Goal: Information Seeking & Learning: Learn about a topic

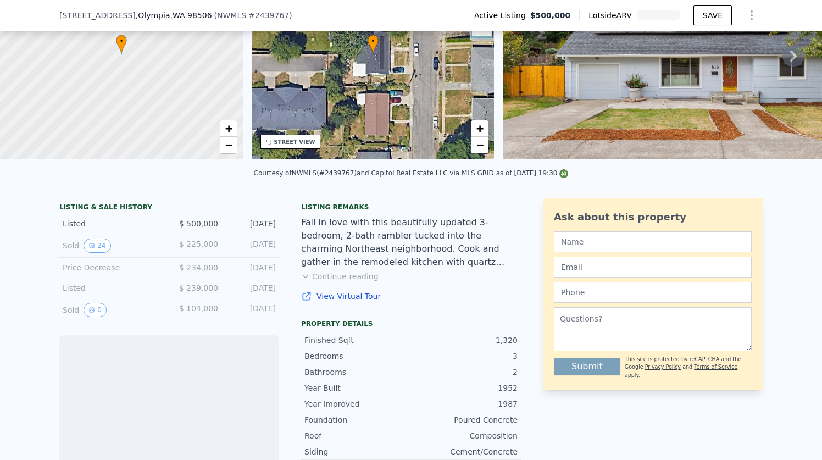
scroll to position [115, 0]
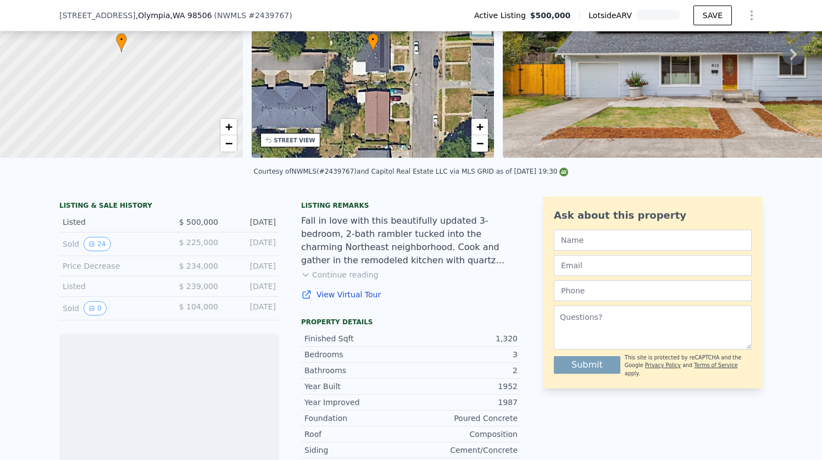
click at [74, 243] on div "Sold 24" at bounding box center [112, 244] width 98 height 14
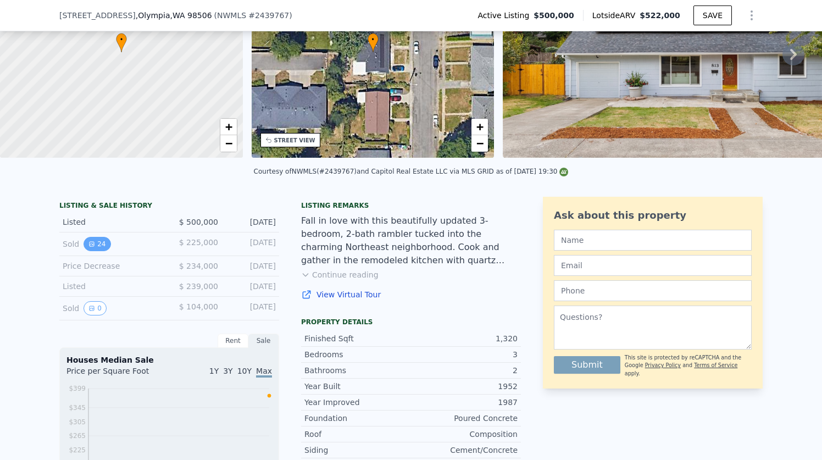
click at [93, 242] on icon "View historical data" at bounding box center [92, 244] width 4 height 4
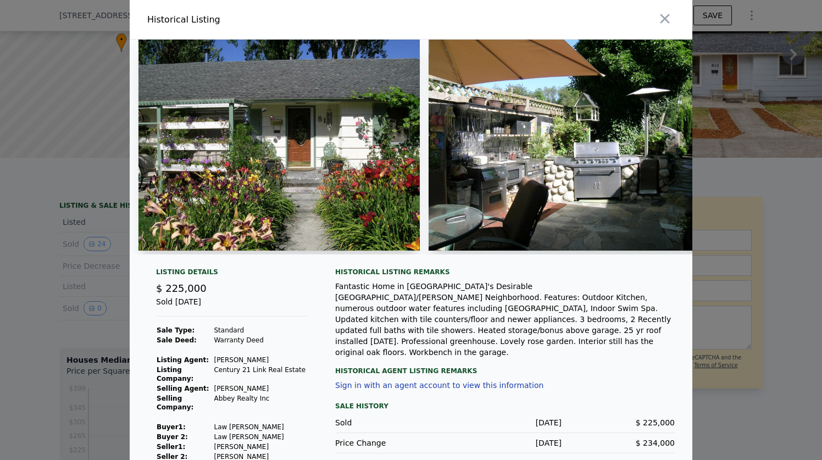
click at [292, 138] on img at bounding box center [278, 145] width 281 height 211
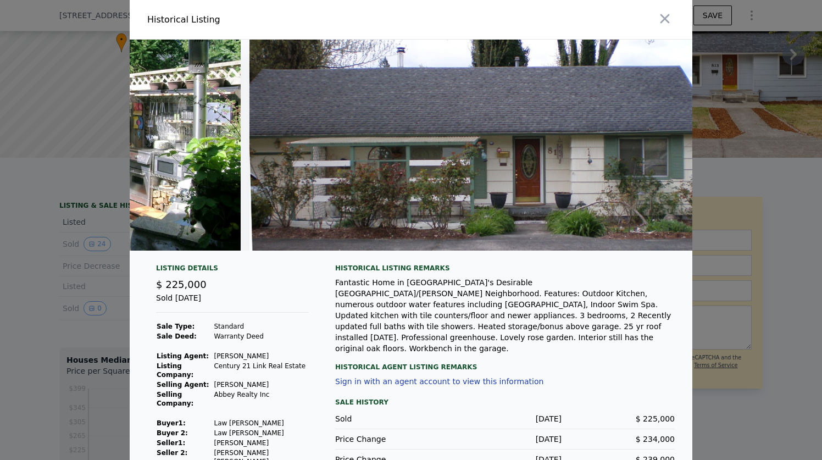
scroll to position [0, 1402]
click at [664, 21] on icon "button" at bounding box center [664, 18] width 15 height 15
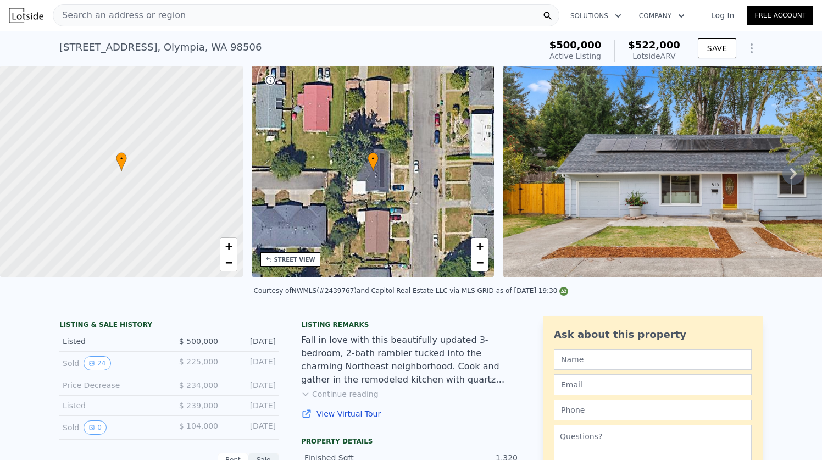
scroll to position [0, 0]
click at [92, 364] on icon "View historical data" at bounding box center [92, 363] width 4 height 4
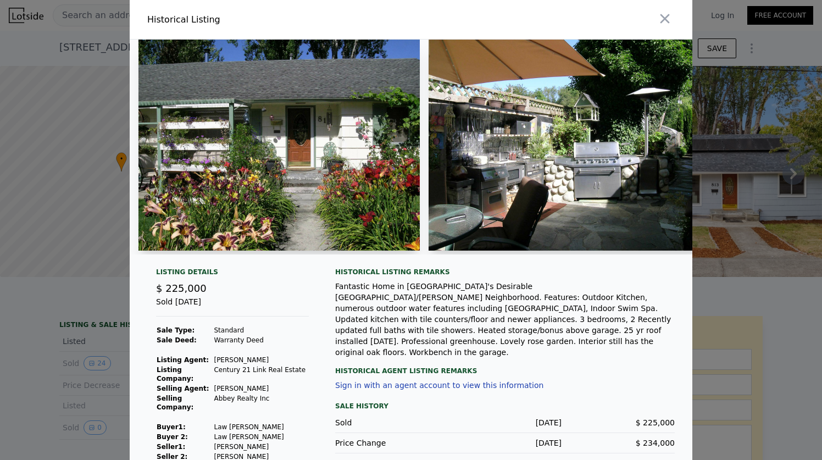
click at [730, 304] on div at bounding box center [411, 230] width 822 height 460
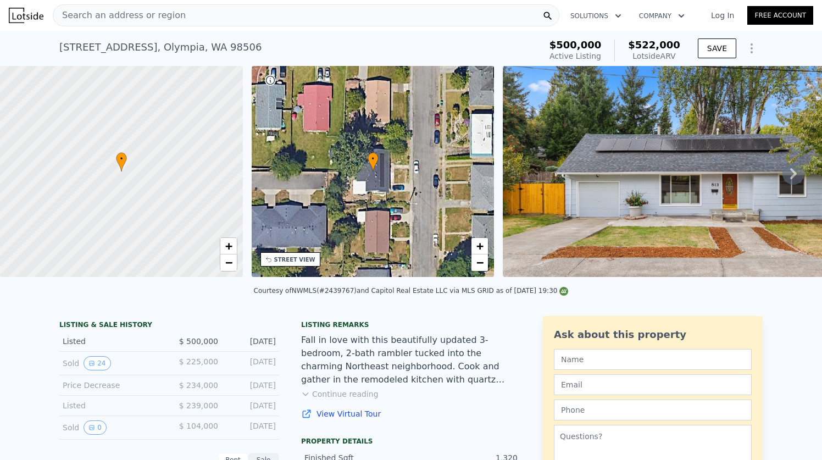
click at [795, 174] on icon at bounding box center [793, 173] width 7 height 11
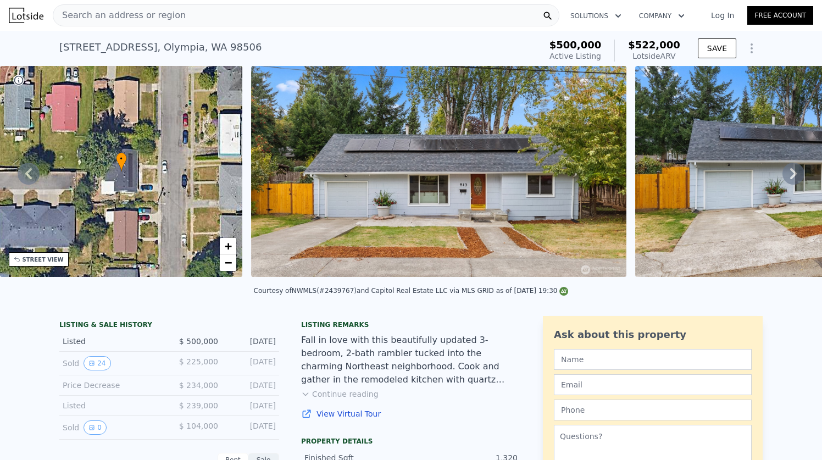
click at [795, 174] on icon at bounding box center [793, 173] width 7 height 11
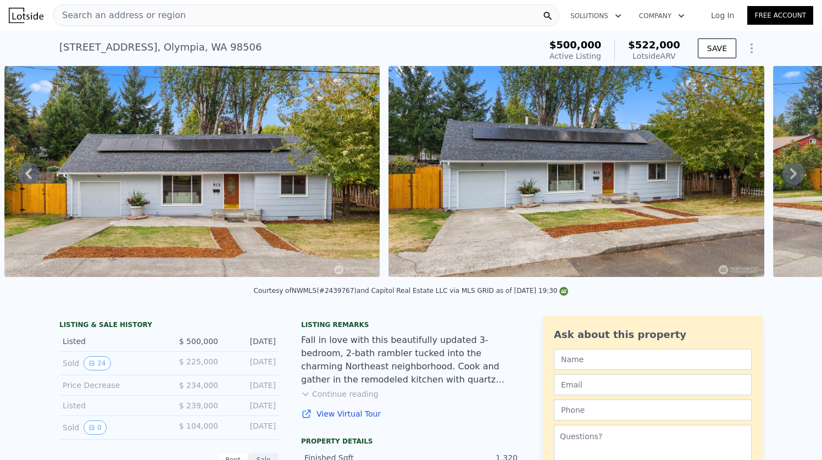
click at [795, 174] on icon at bounding box center [793, 173] width 7 height 11
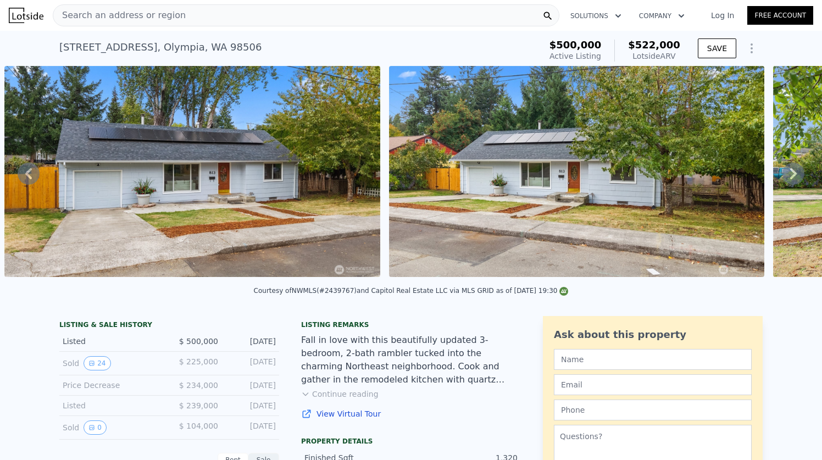
click at [795, 174] on icon at bounding box center [793, 173] width 7 height 11
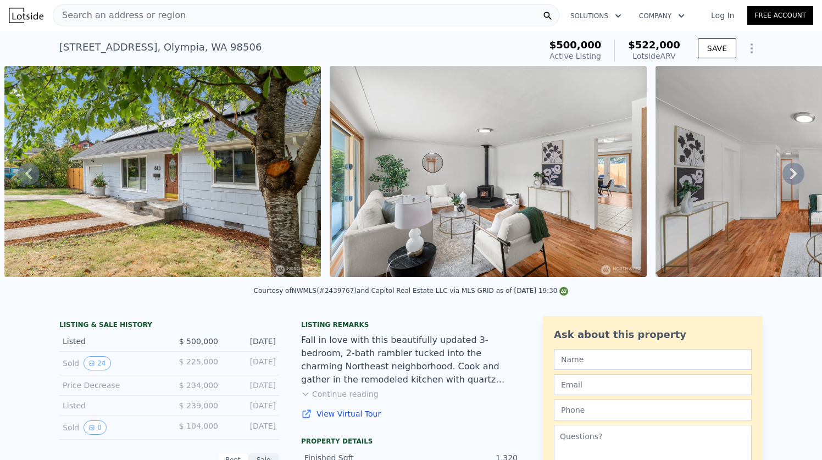
click at [795, 174] on icon at bounding box center [793, 173] width 7 height 11
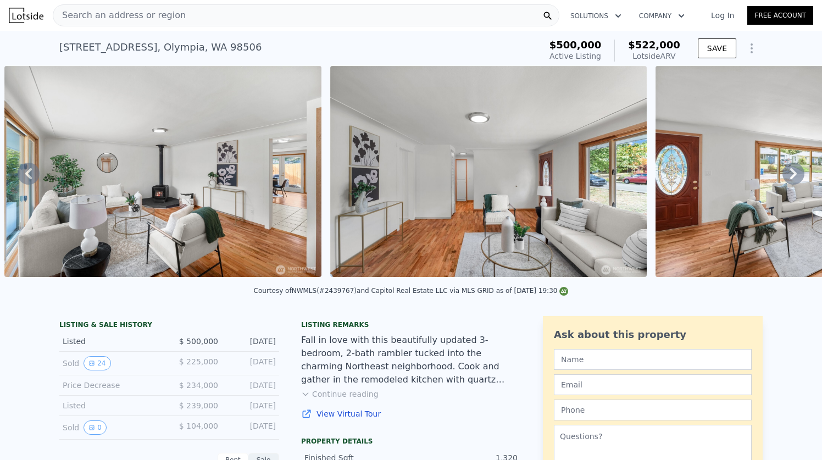
click at [795, 174] on icon at bounding box center [793, 173] width 7 height 11
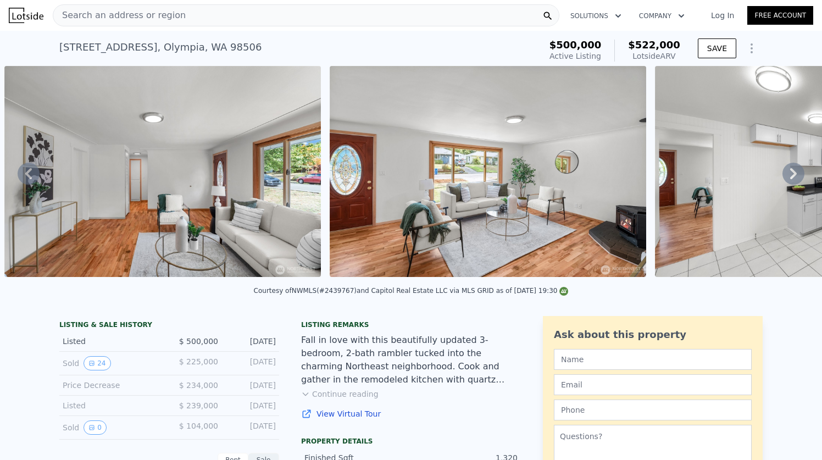
click at [795, 174] on icon at bounding box center [793, 173] width 7 height 11
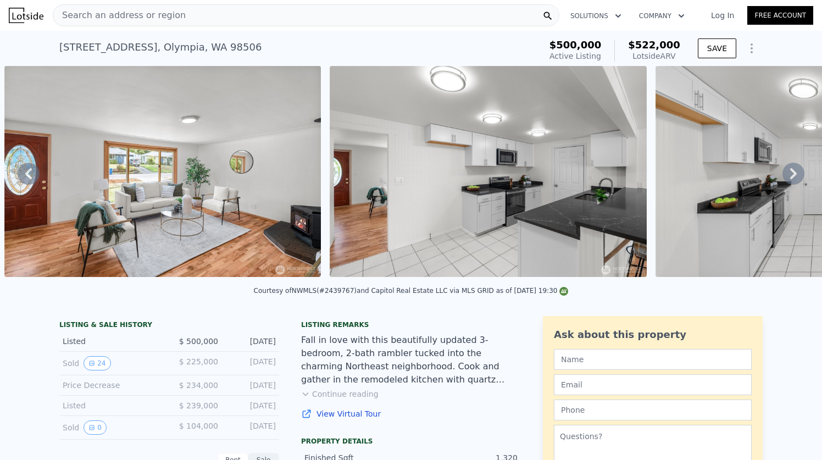
click at [795, 174] on icon at bounding box center [793, 173] width 7 height 11
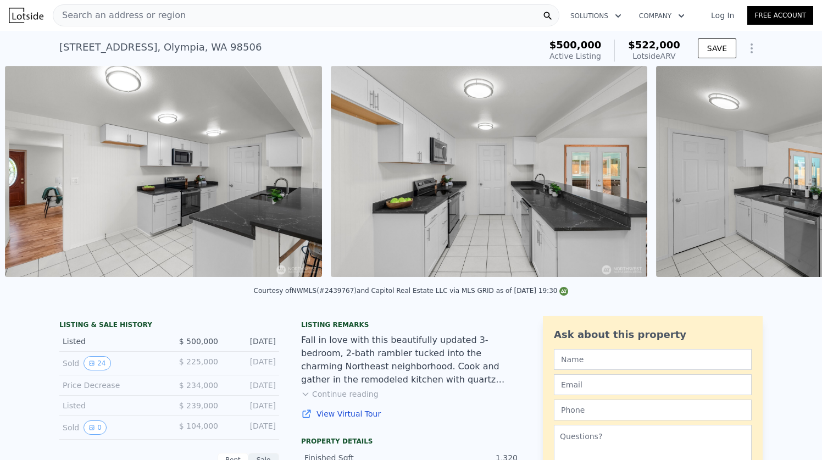
scroll to position [0, 2957]
click at [795, 174] on icon at bounding box center [793, 173] width 7 height 11
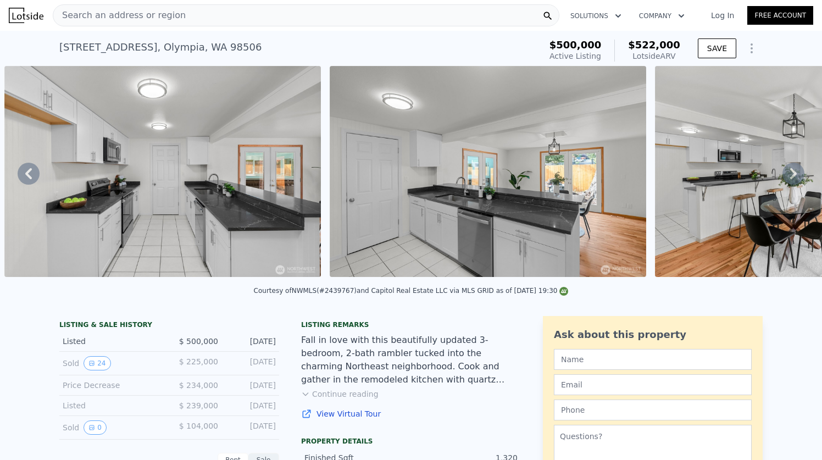
click at [795, 174] on icon at bounding box center [793, 173] width 7 height 11
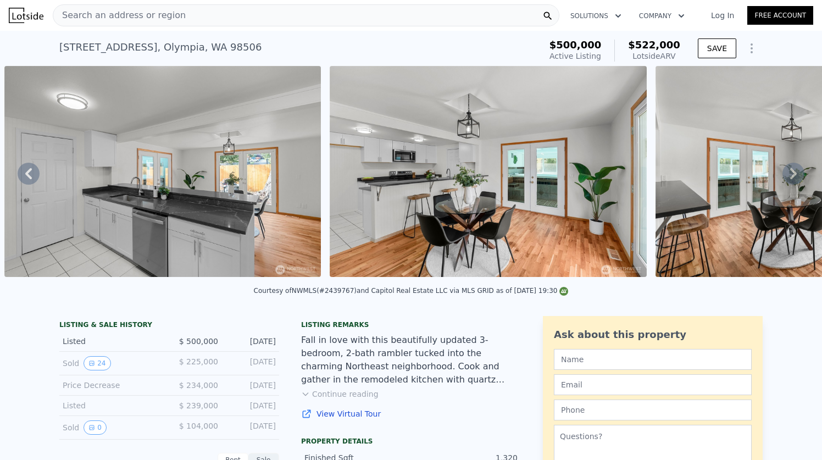
click at [795, 174] on icon at bounding box center [793, 173] width 7 height 11
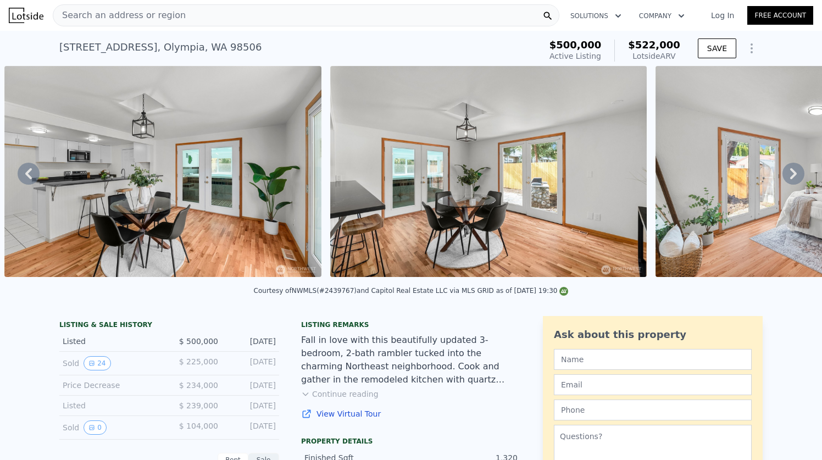
click at [795, 174] on icon at bounding box center [793, 173] width 7 height 11
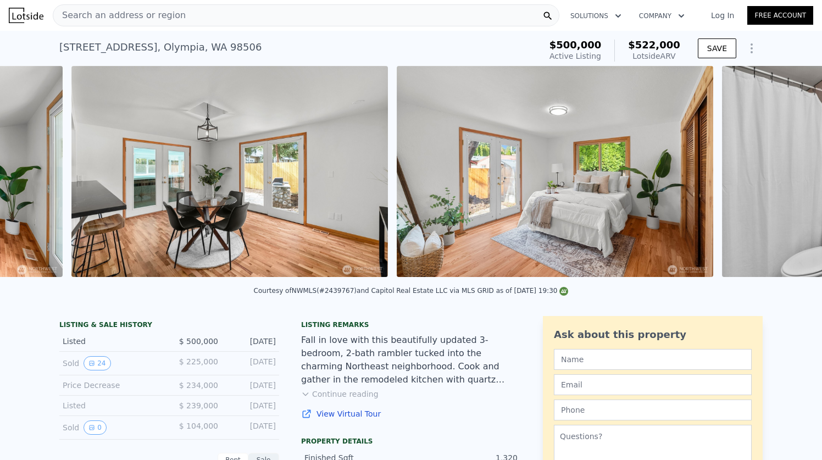
scroll to position [0, 4259]
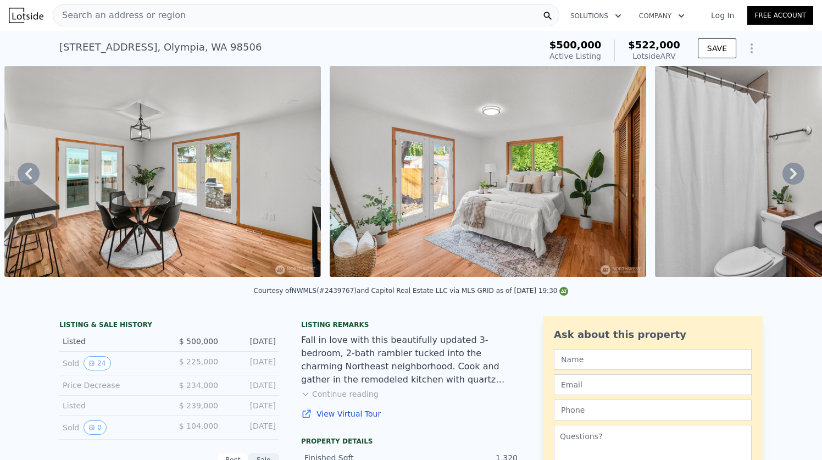
click at [795, 174] on icon at bounding box center [793, 173] width 7 height 11
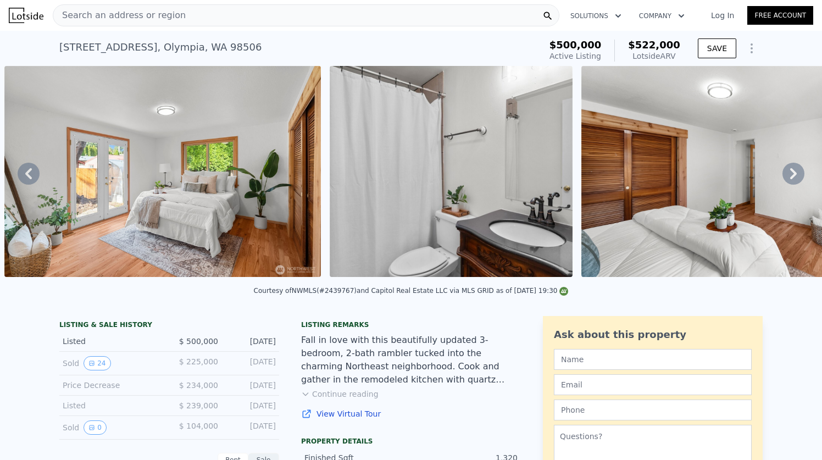
click at [795, 174] on icon at bounding box center [793, 173] width 7 height 11
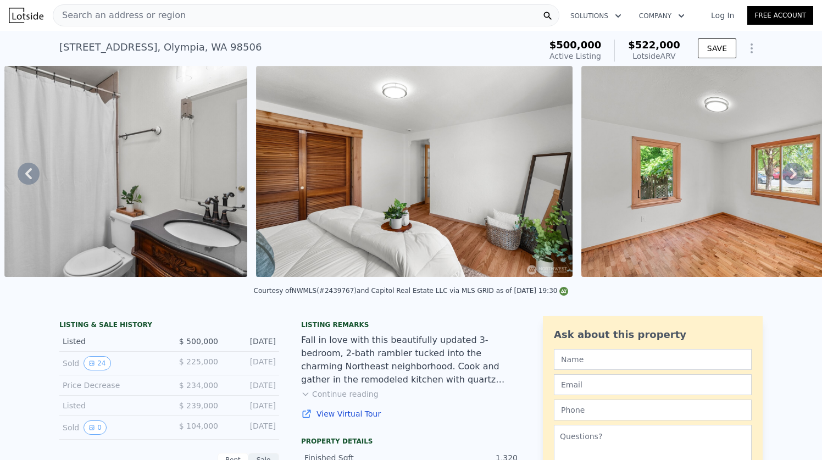
click at [795, 174] on icon at bounding box center [793, 173] width 7 height 11
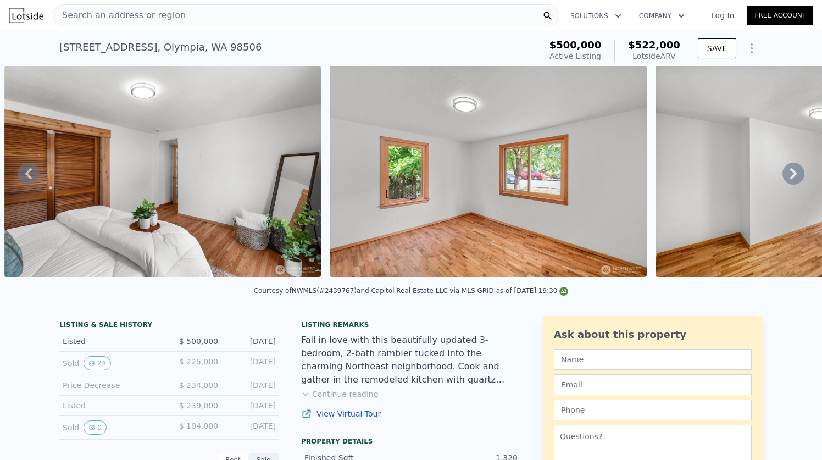
click at [795, 174] on icon at bounding box center [793, 173] width 7 height 11
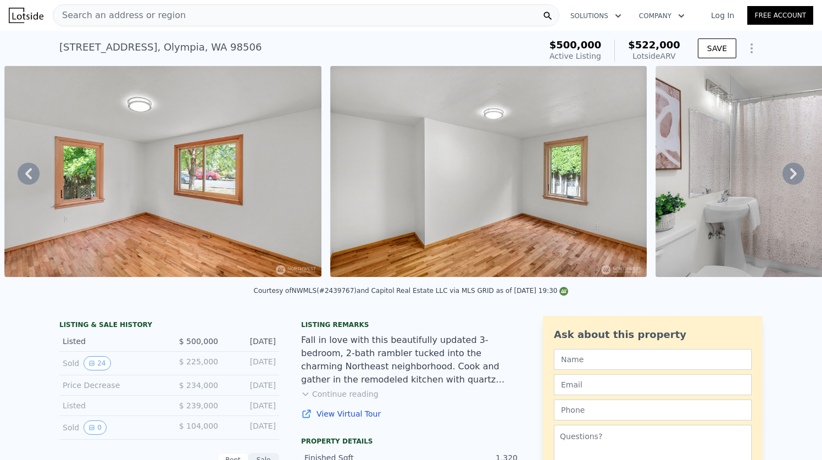
click at [795, 174] on icon at bounding box center [793, 173] width 7 height 11
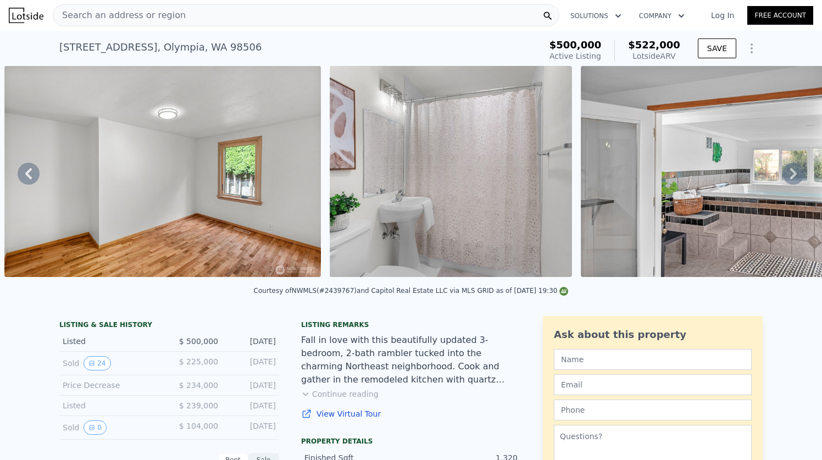
click at [795, 174] on icon at bounding box center [793, 173] width 7 height 11
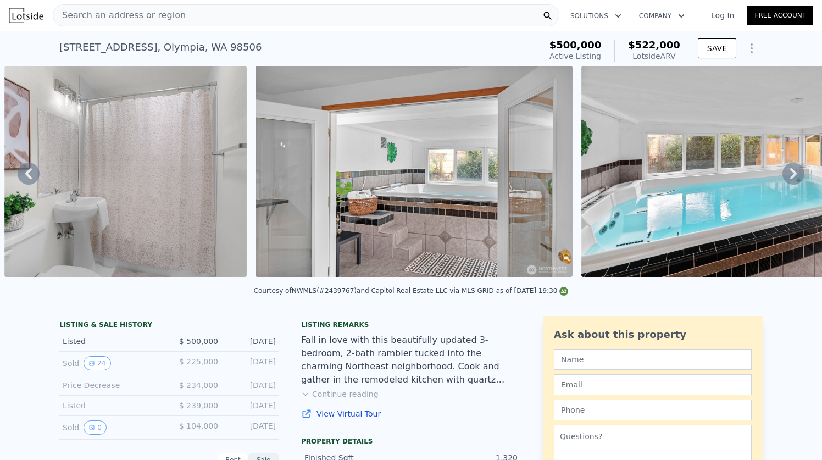
click at [795, 174] on icon at bounding box center [793, 173] width 7 height 11
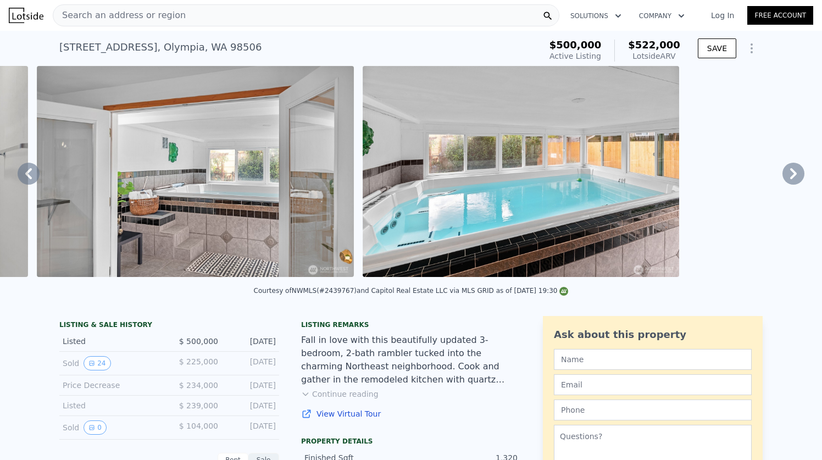
scroll to position [0, 6388]
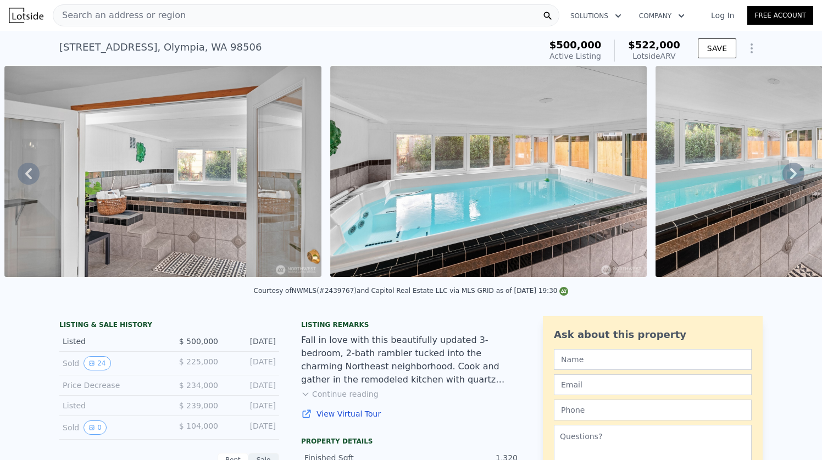
click at [795, 172] on icon at bounding box center [793, 173] width 7 height 11
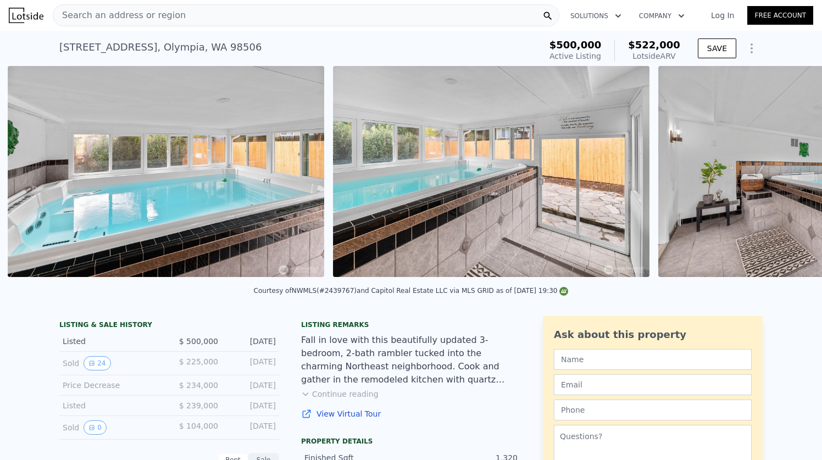
scroll to position [0, 6714]
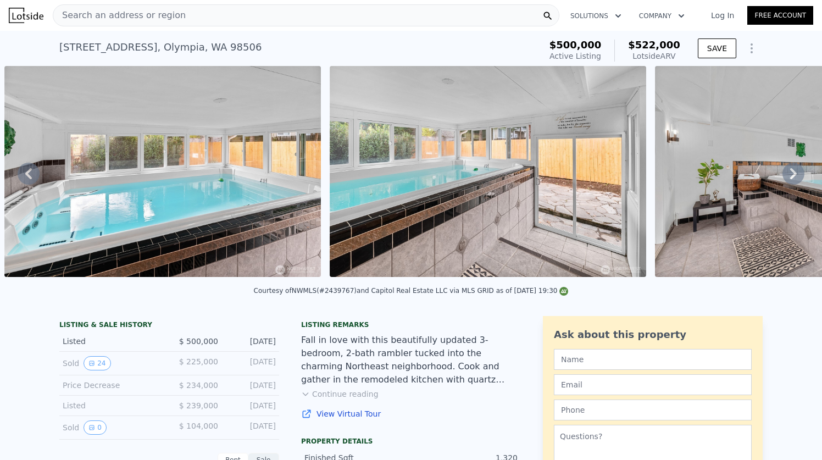
click at [793, 170] on icon at bounding box center [793, 173] width 7 height 11
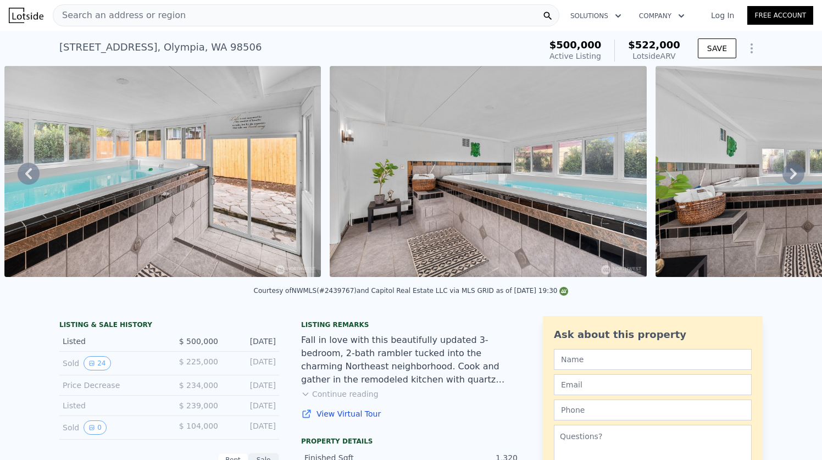
click at [793, 170] on icon at bounding box center [793, 173] width 7 height 11
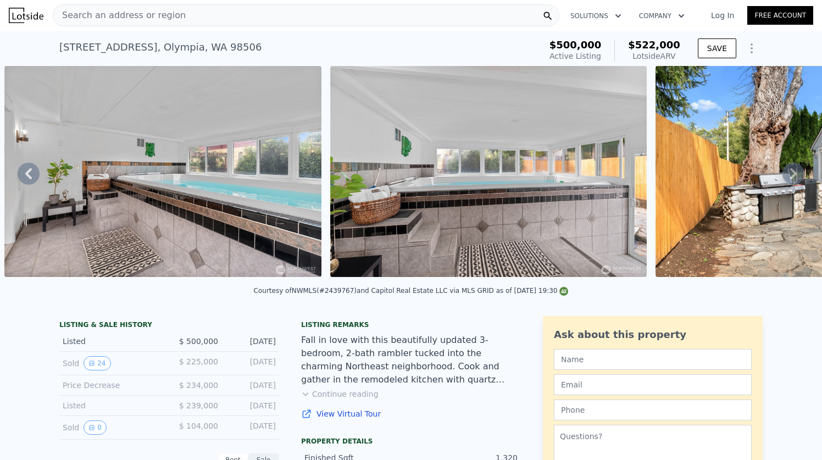
click at [793, 170] on icon at bounding box center [793, 173] width 7 height 11
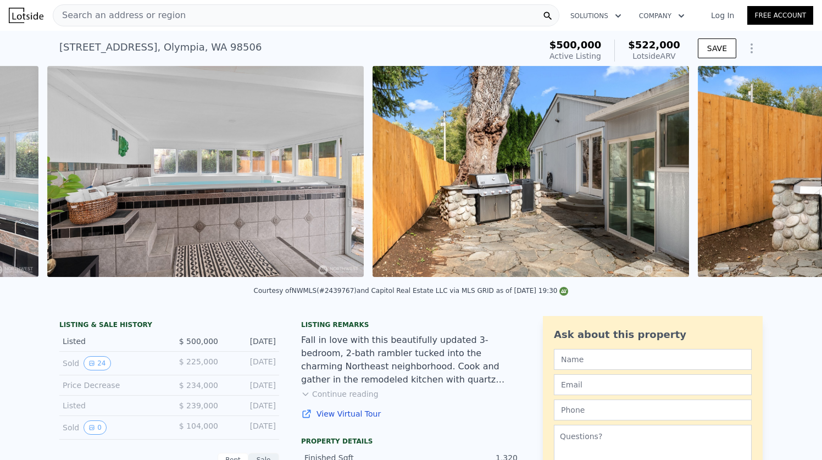
scroll to position [0, 7690]
